Goal: Transaction & Acquisition: Purchase product/service

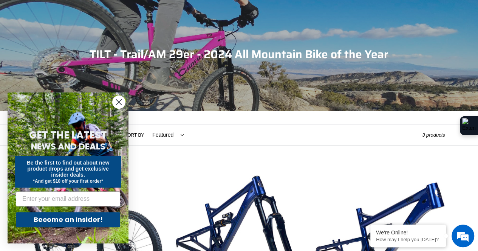
scroll to position [59, 0]
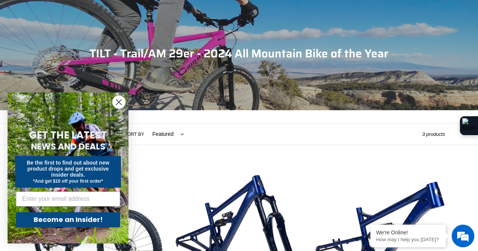
click at [117, 101] on circle "Close dialog" at bounding box center [119, 102] width 12 height 12
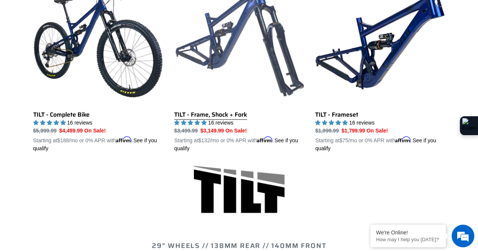
scroll to position [249, 0]
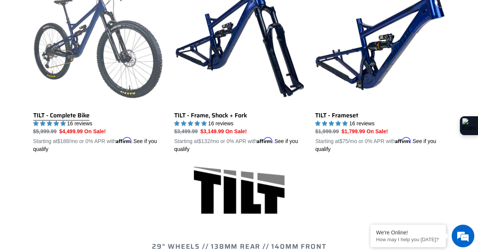
click at [146, 69] on link "TILT - Complete Bike" at bounding box center [98, 65] width 130 height 177
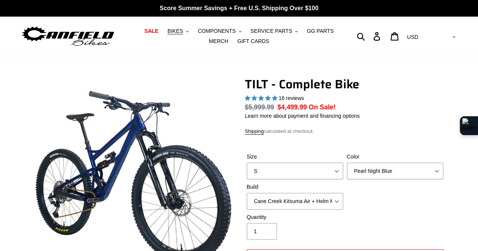
select select "highest-rating"
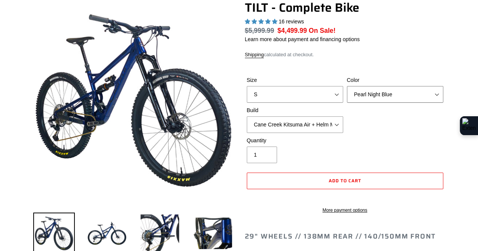
click at [359, 96] on select "Pearl Night Blue Stealth Silver Raw" at bounding box center [395, 94] width 96 height 17
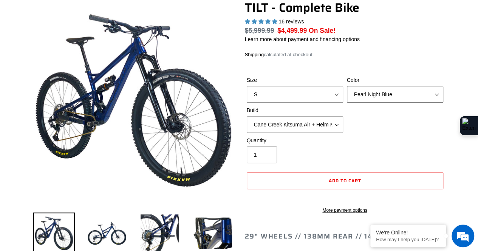
scroll to position [0, 0]
click at [347, 86] on select "Pearl Night Blue Stealth Silver Raw" at bounding box center [395, 94] width 96 height 17
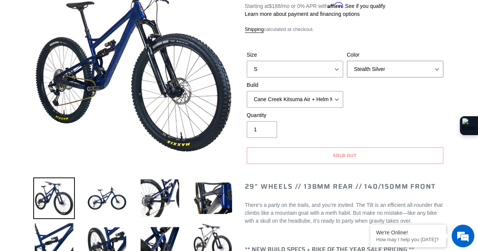
scroll to position [99, 0]
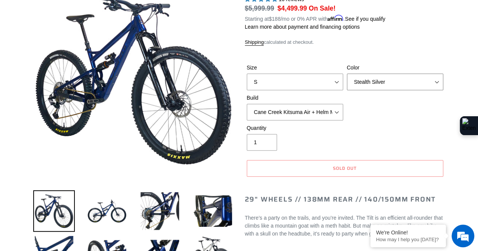
click at [377, 80] on select "Pearl Night Blue Stealth Silver Raw" at bounding box center [395, 82] width 96 height 17
select select "Raw"
click at [347, 74] on select "Pearl Night Blue Stealth Silver Raw" at bounding box center [395, 82] width 96 height 17
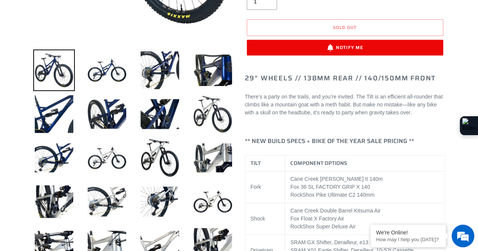
scroll to position [240, 0]
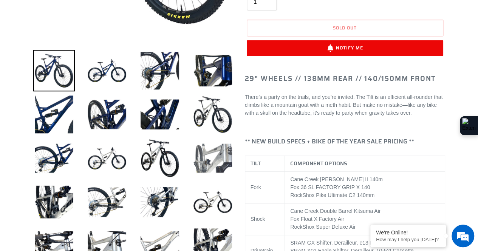
click at [225, 161] on img at bounding box center [213, 159] width 42 height 42
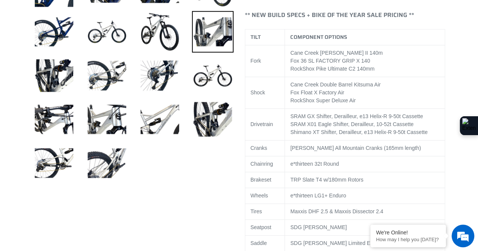
scroll to position [367, 0]
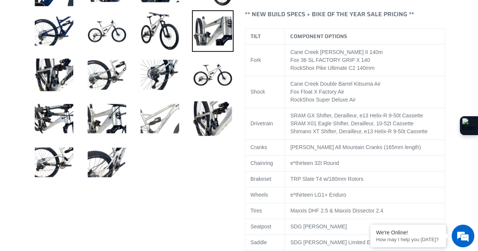
click at [163, 120] on img at bounding box center [160, 119] width 42 height 42
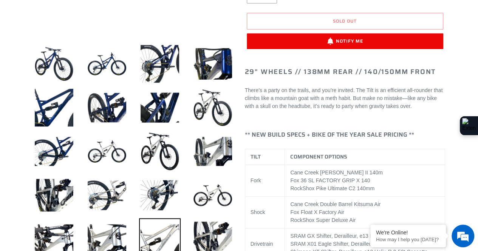
scroll to position [0, 0]
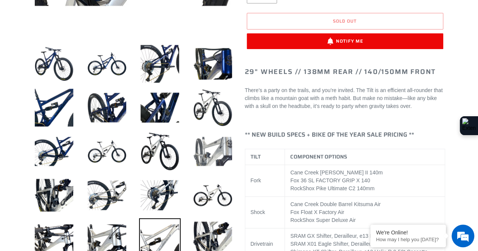
click at [210, 158] on img at bounding box center [213, 152] width 42 height 42
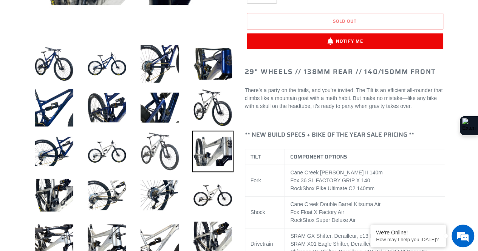
click at [155, 155] on img at bounding box center [160, 152] width 42 height 42
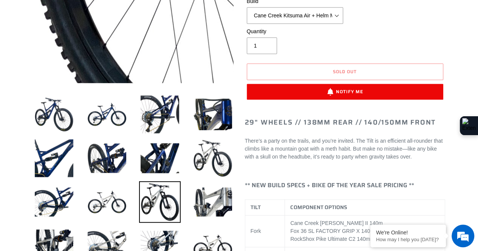
scroll to position [196, 0]
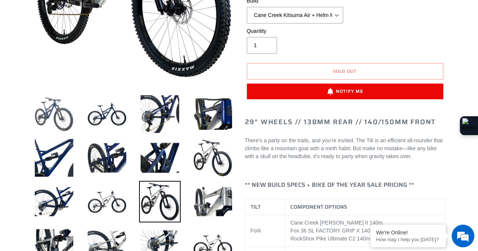
click at [41, 118] on img at bounding box center [54, 114] width 42 height 42
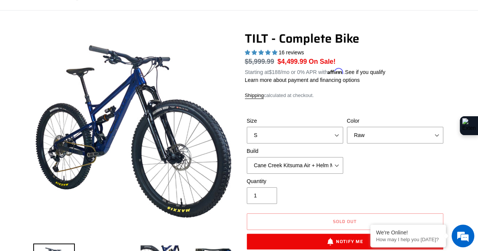
scroll to position [50, 0]
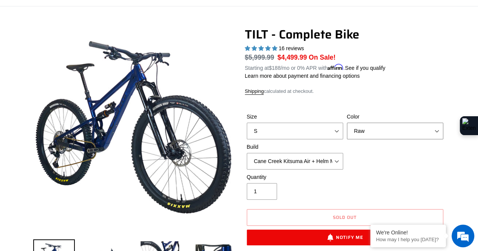
click at [376, 124] on select "Pearl Night Blue Stealth Silver Raw" at bounding box center [395, 131] width 96 height 17
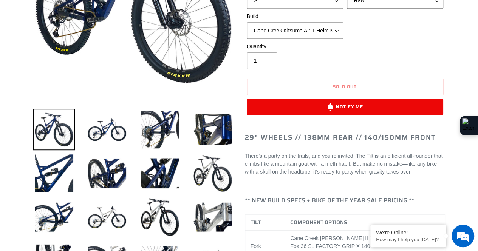
scroll to position [180, 0]
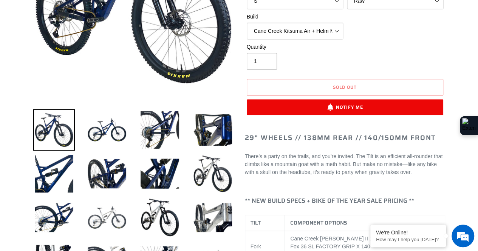
click at [110, 207] on img at bounding box center [107, 218] width 42 height 42
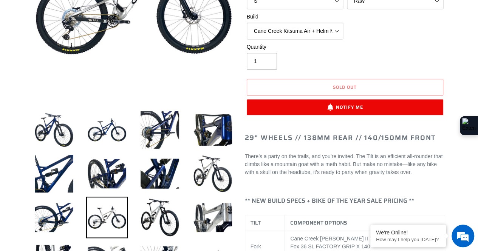
scroll to position [0, 0]
